Goal: Contribute content: Add original content to the website for others to see

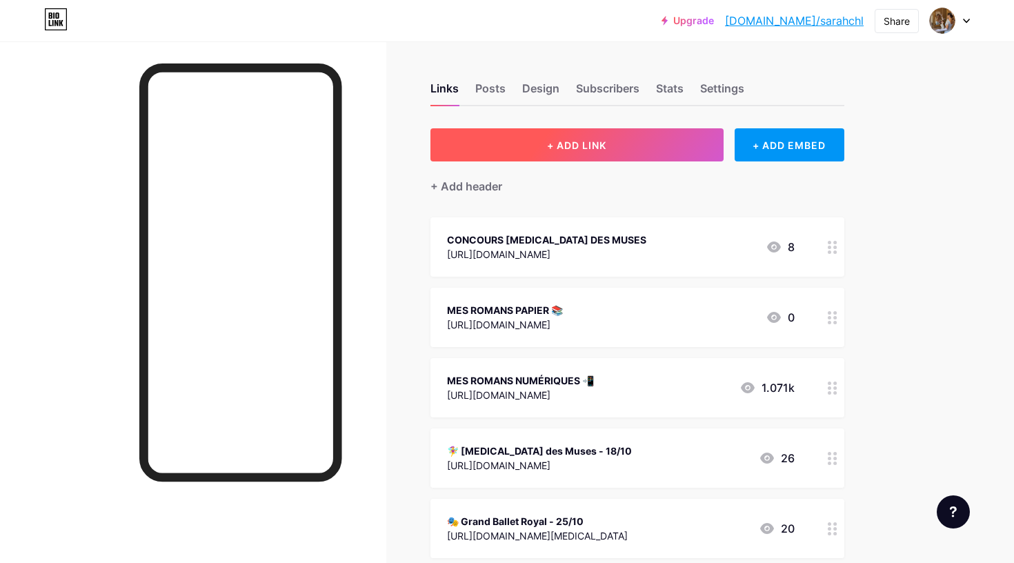
click at [605, 149] on span "+ ADD LINK" at bounding box center [576, 145] width 59 height 12
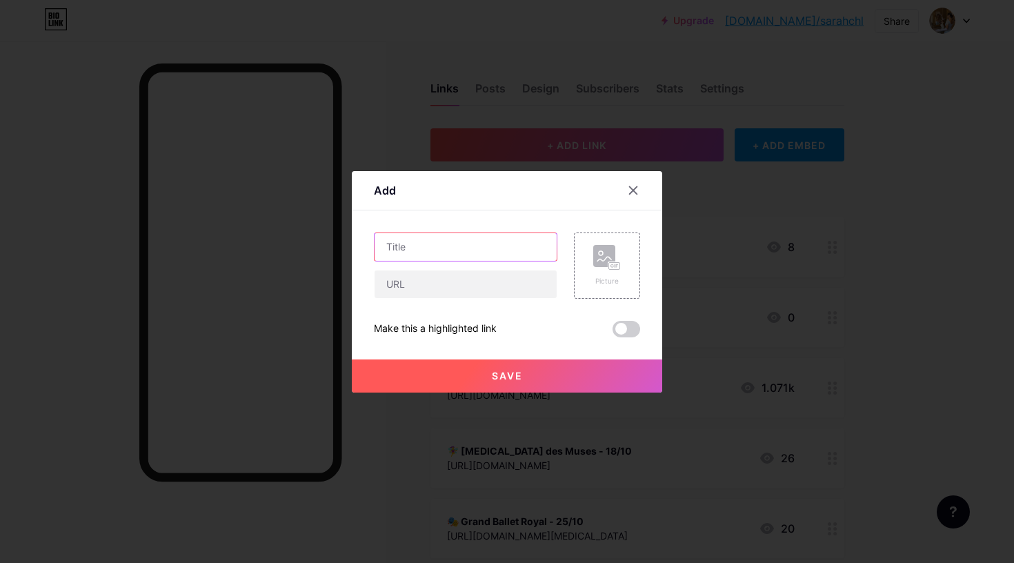
click at [473, 248] on input "text" at bounding box center [466, 247] width 182 height 28
type input "M"
click at [409, 245] on input "Mon ITW par Marche ou Rêve" at bounding box center [466, 247] width 182 height 28
drag, startPoint x: 428, startPoint y: 245, endPoint x: 539, endPoint y: 247, distance: 110.4
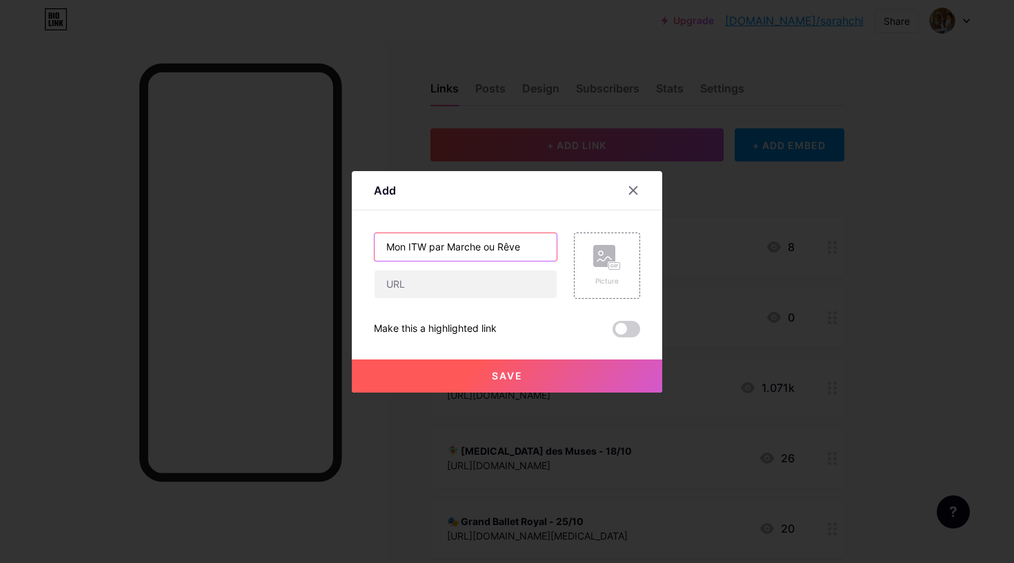
click at [539, 247] on input "Mon ITW par Marche ou Rêve" at bounding box center [466, 247] width 182 height 28
type input "M"
type input "Mon épisode de Marche ou Rêve"
click at [486, 286] on input "text" at bounding box center [466, 284] width 182 height 28
paste input "Disponible sur Spotify et Apple Podcasts"
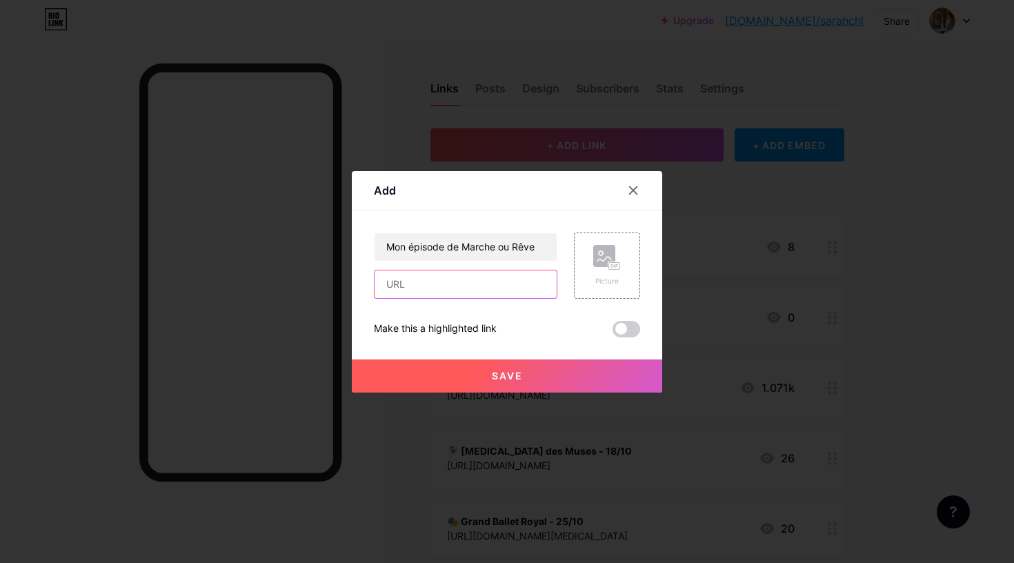
type input "Disponible sur Spotify et Apple Podcasts"
paste input "[URL][DOMAIN_NAME]"
type input "[URL][DOMAIN_NAME]"
click at [486, 375] on button "Save" at bounding box center [507, 375] width 310 height 33
